Goal: Entertainment & Leisure: Consume media (video, audio)

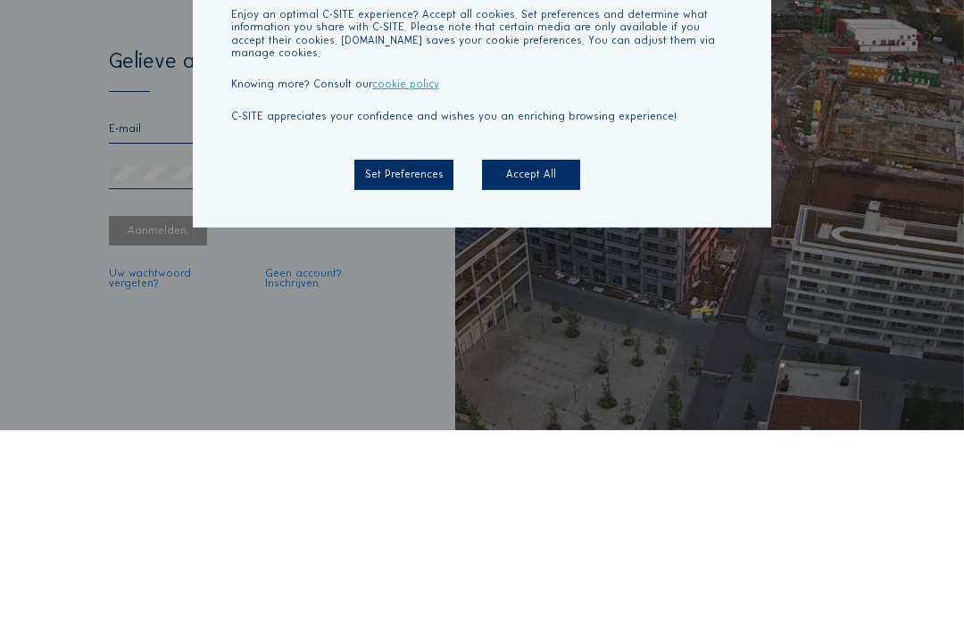
click at [533, 361] on div "Accept All" at bounding box center [531, 375] width 98 height 29
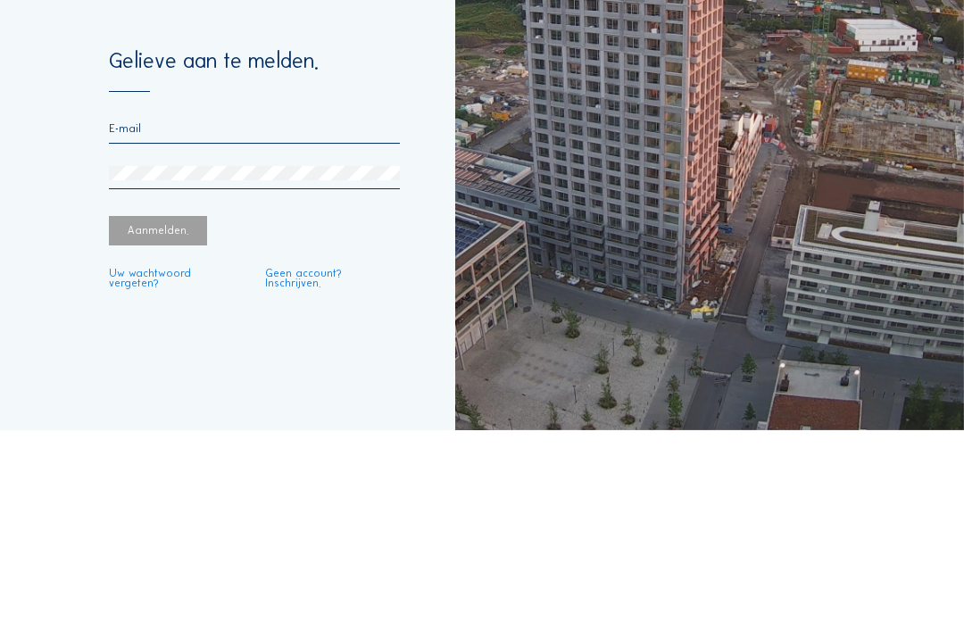
scroll to position [57, 0]
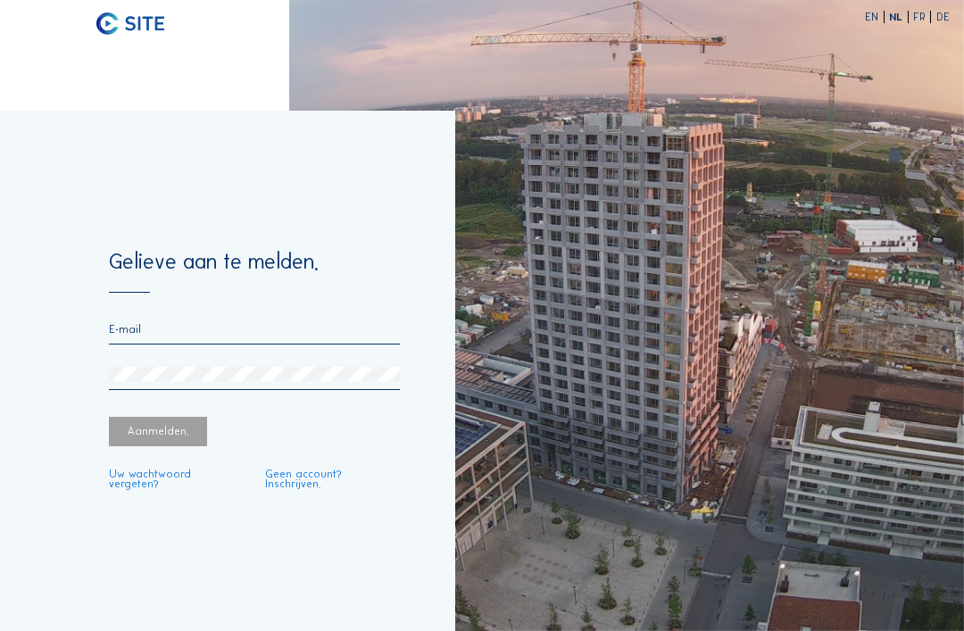
click at [131, 323] on input "email" at bounding box center [254, 329] width 291 height 12
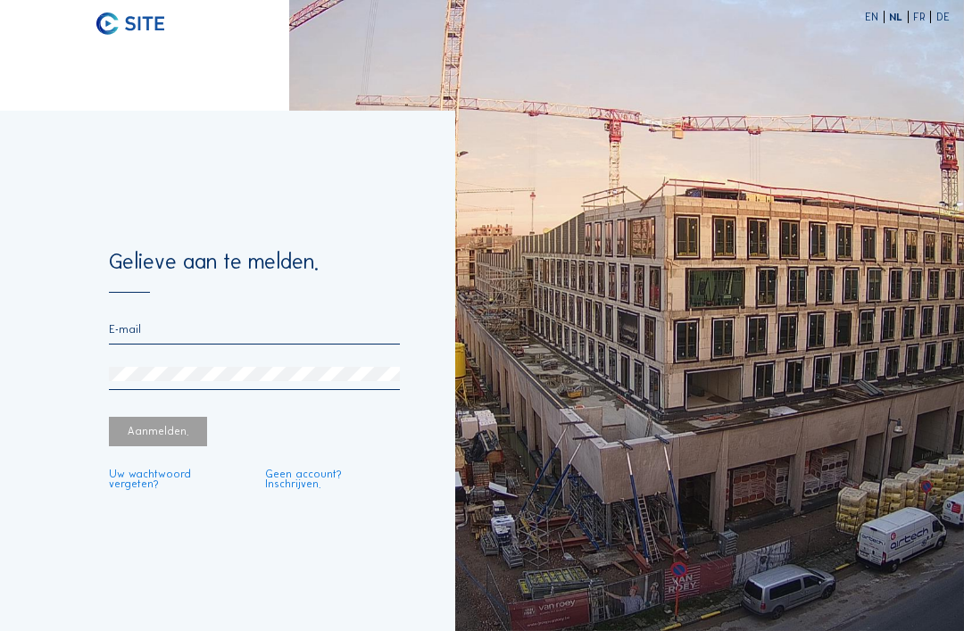
type input "[EMAIL_ADDRESS][DOMAIN_NAME]"
click at [149, 417] on div "Aanmelden." at bounding box center [158, 431] width 98 height 29
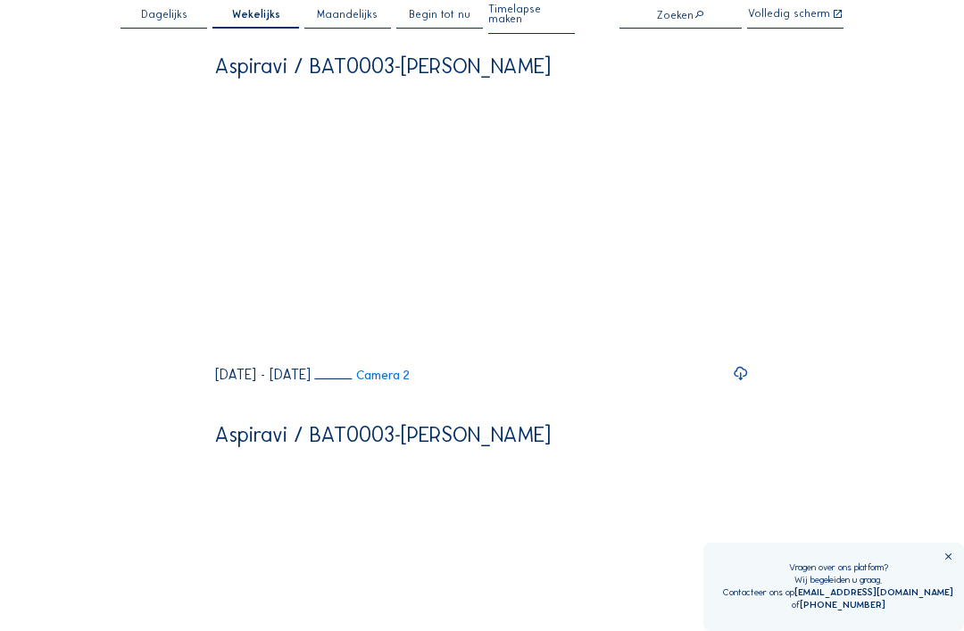
scroll to position [29, 0]
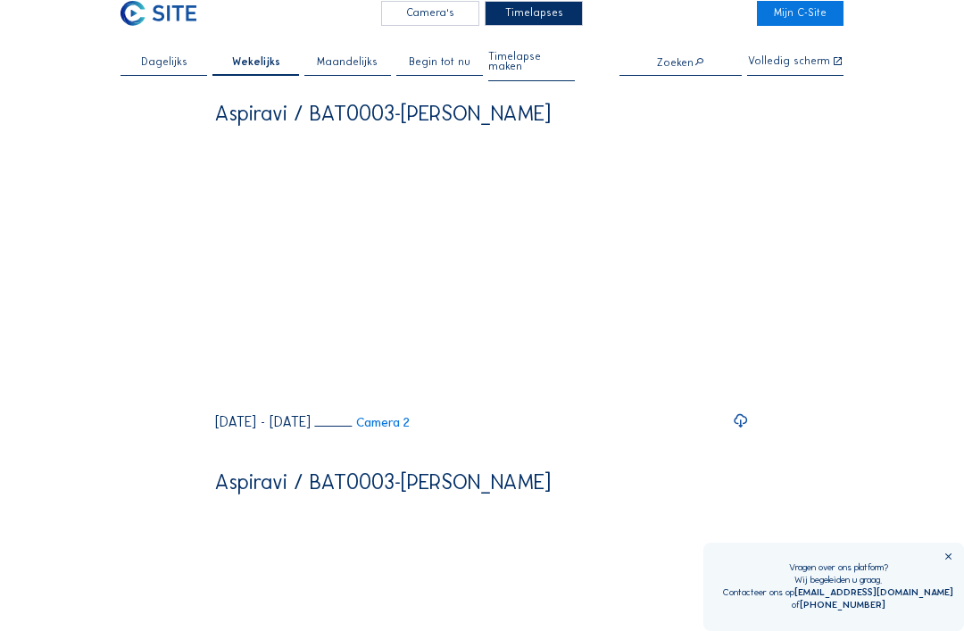
click at [251, 401] on icon at bounding box center [249, 393] width 15 height 15
click at [736, 402] on icon at bounding box center [736, 393] width 15 height 18
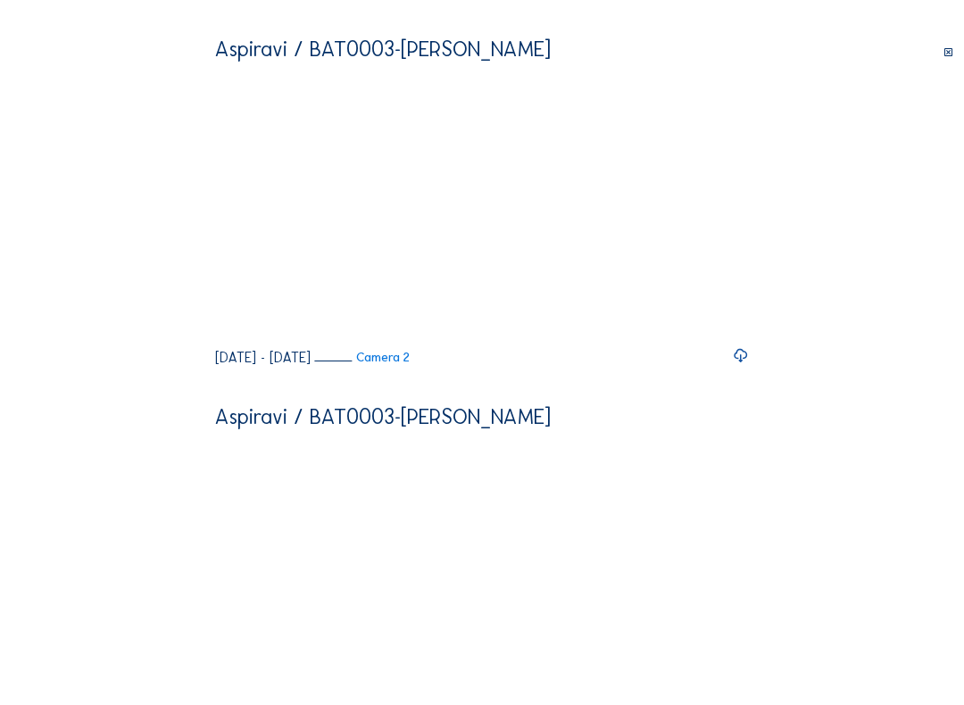
scroll to position [18, 0]
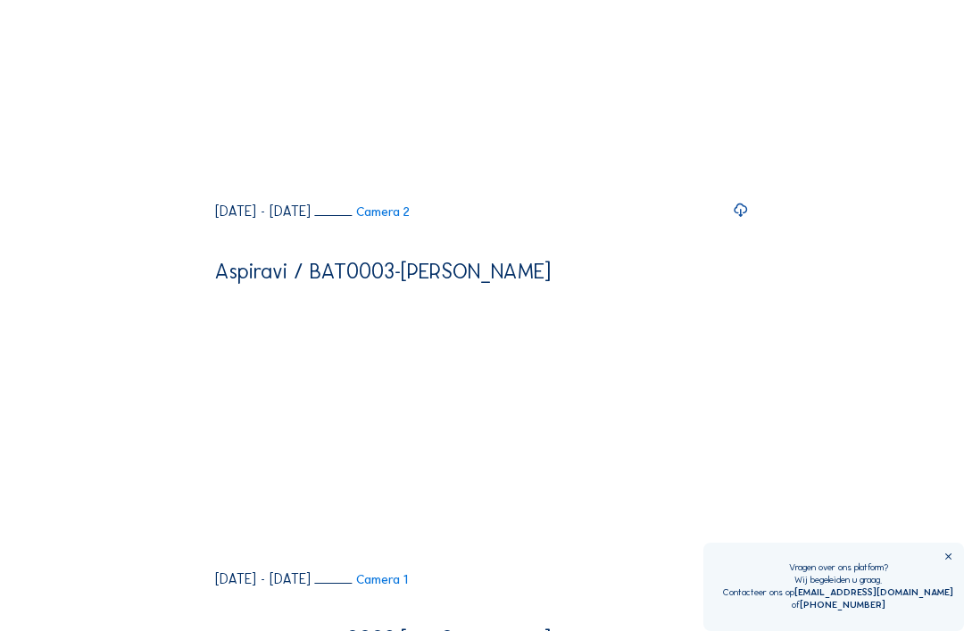
scroll to position [0, 0]
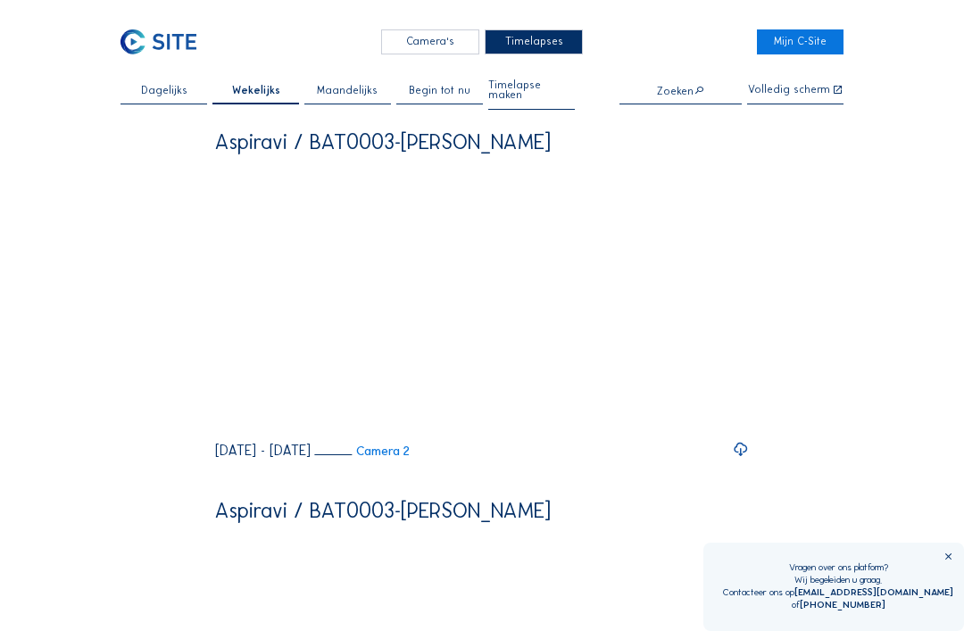
click at [170, 96] on span "Dagelijks" at bounding box center [164, 91] width 46 height 11
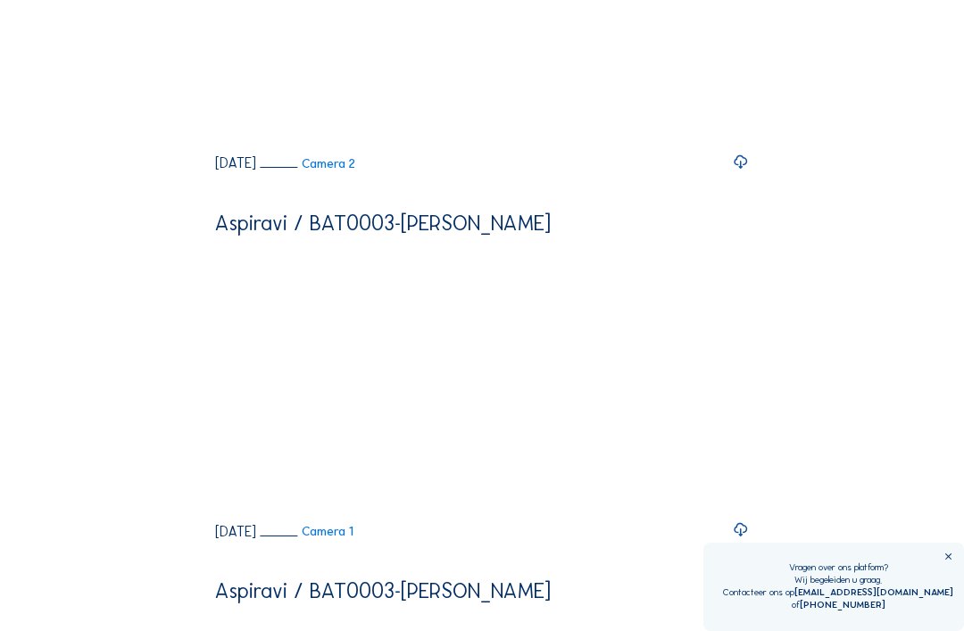
scroll to position [1721, 0]
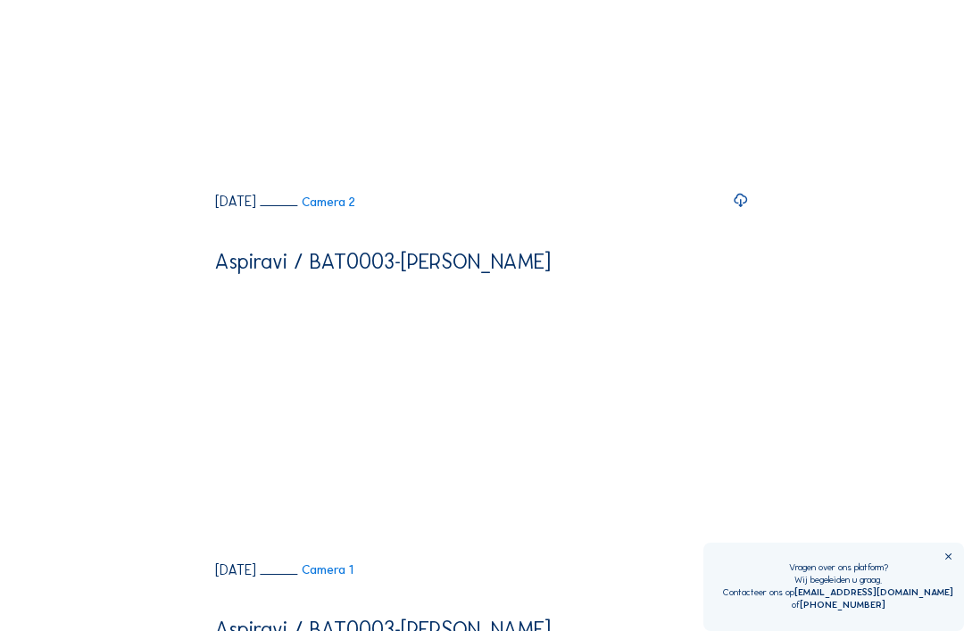
click at [226, 182] on icon at bounding box center [227, 173] width 15 height 18
click at [735, 182] on icon at bounding box center [736, 173] width 15 height 18
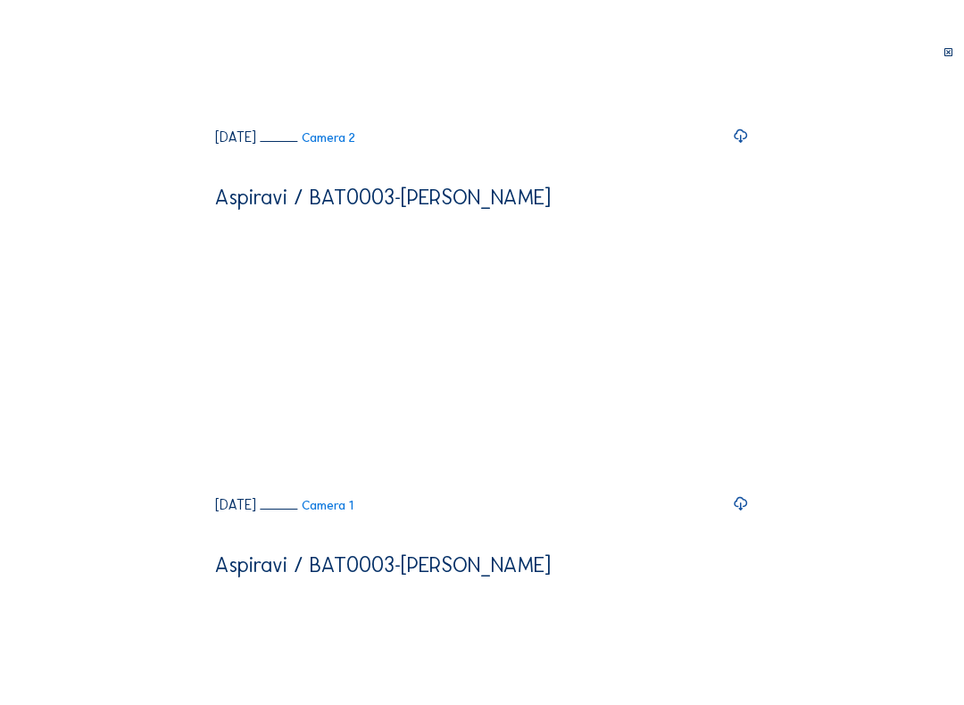
scroll to position [18, 0]
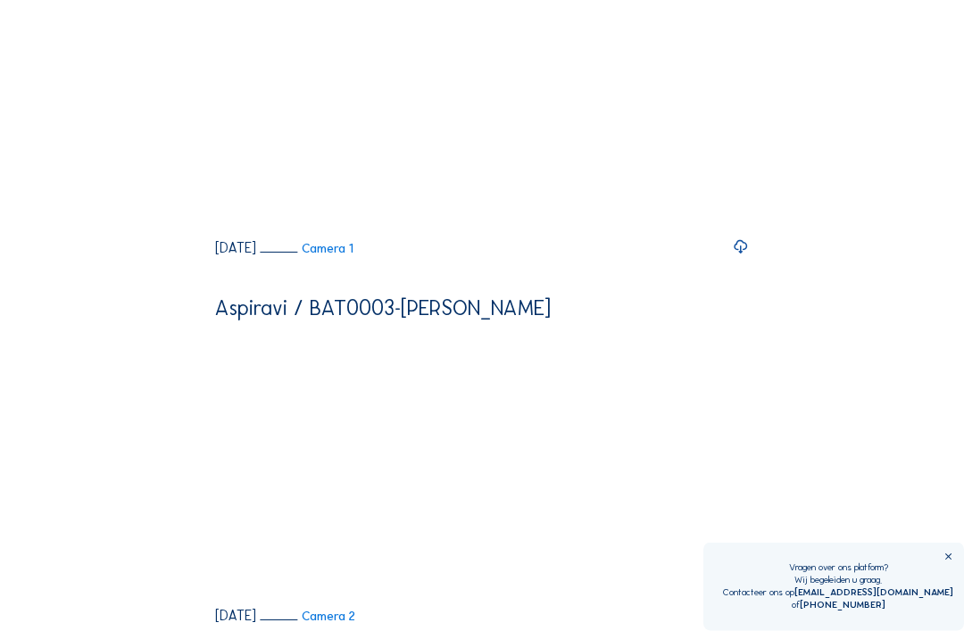
scroll to position [0, 0]
